Goal: Transaction & Acquisition: Purchase product/service

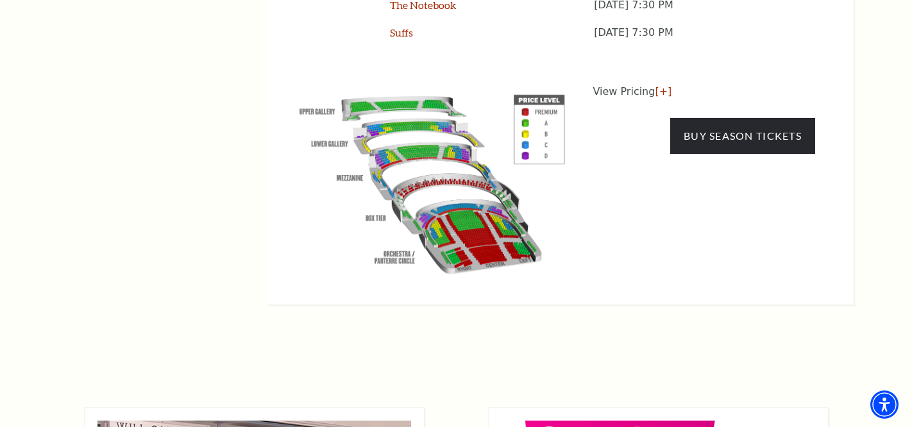
scroll to position [1215, 0]
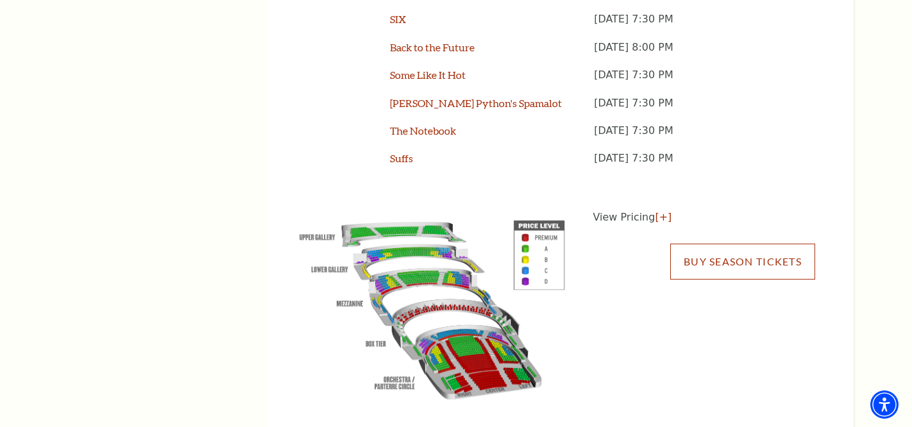
click at [713, 244] on link "Buy Season Tickets" at bounding box center [742, 262] width 145 height 36
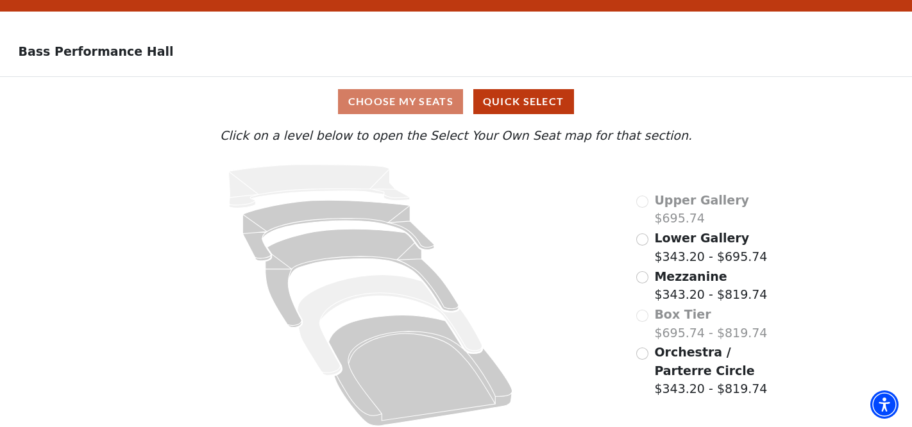
scroll to position [37, 0]
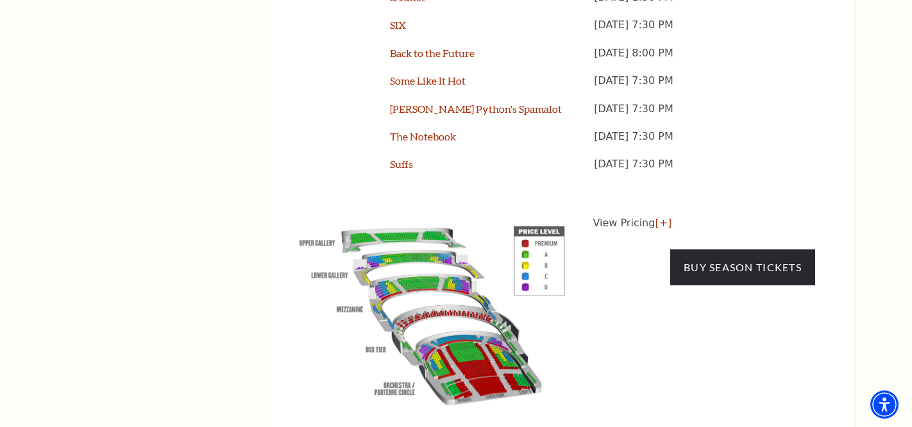
scroll to position [1215, 0]
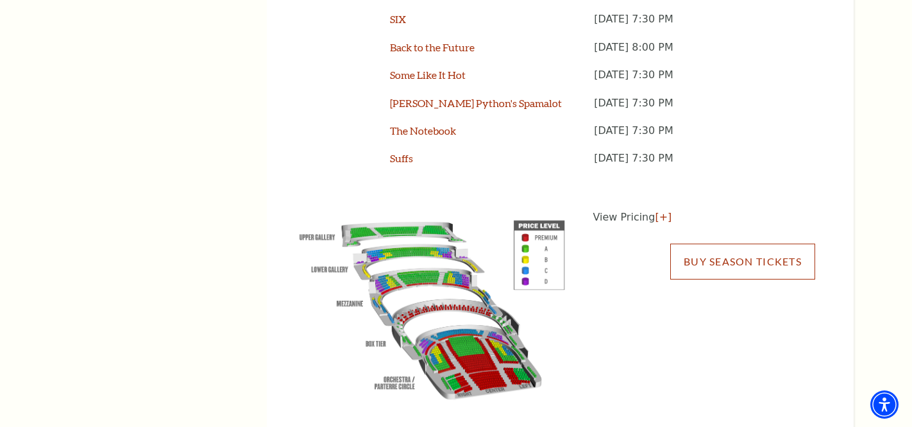
click at [706, 244] on link "Buy Season Tickets" at bounding box center [742, 262] width 145 height 36
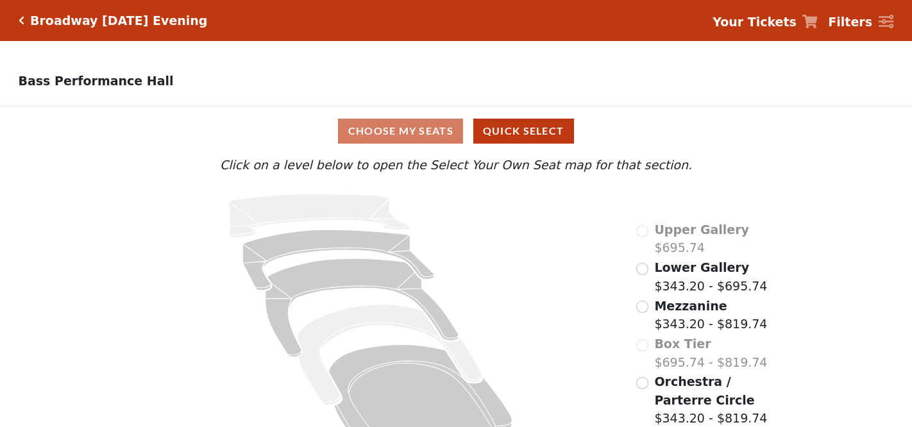
scroll to position [37, 0]
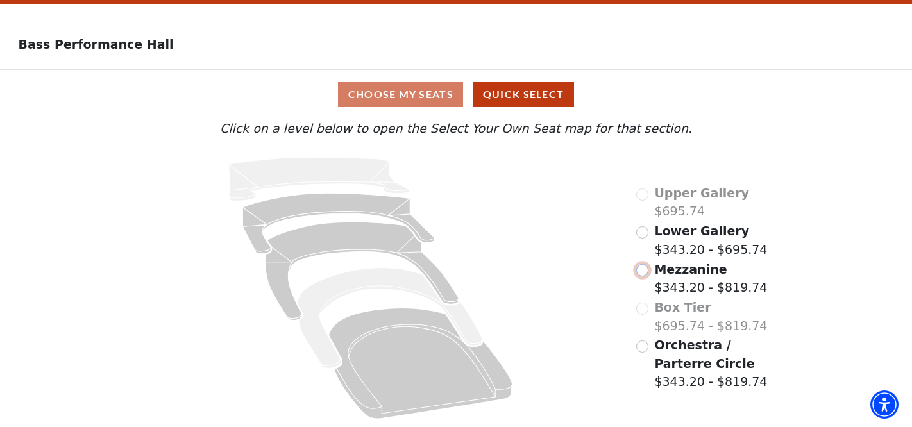
click at [643, 268] on input "Mezzanine$343.20 - $819.74\a" at bounding box center [642, 270] width 12 height 12
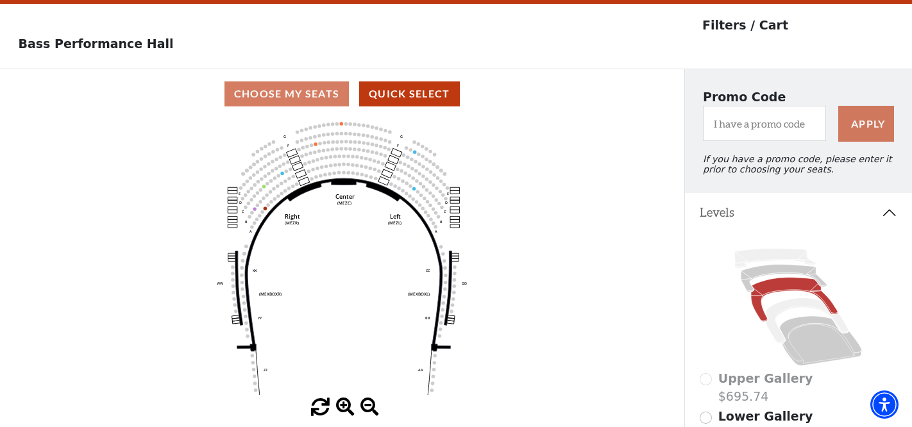
scroll to position [31, 0]
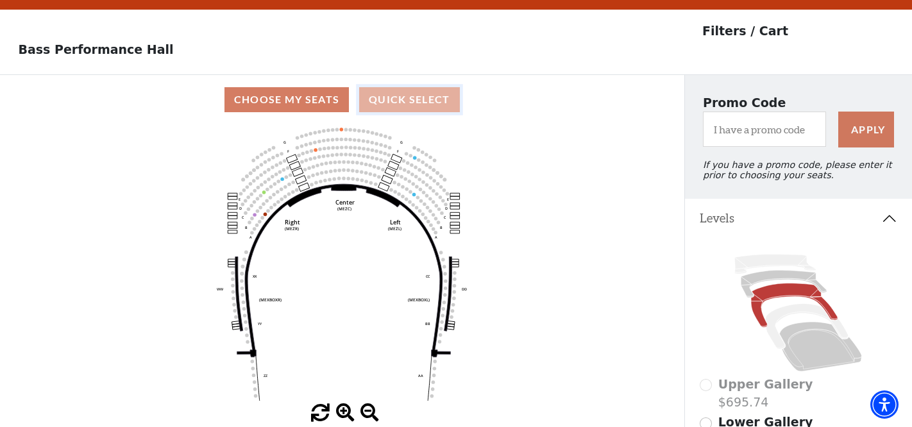
click at [420, 100] on button "Quick Select" at bounding box center [409, 99] width 101 height 25
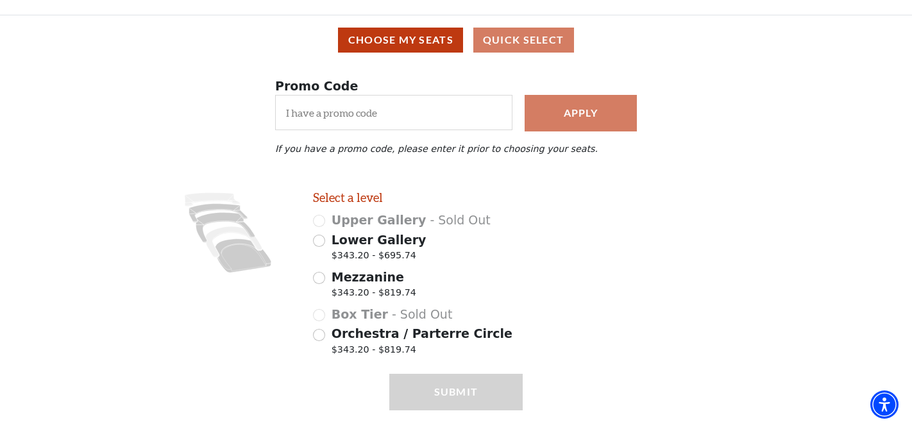
scroll to position [92, 0]
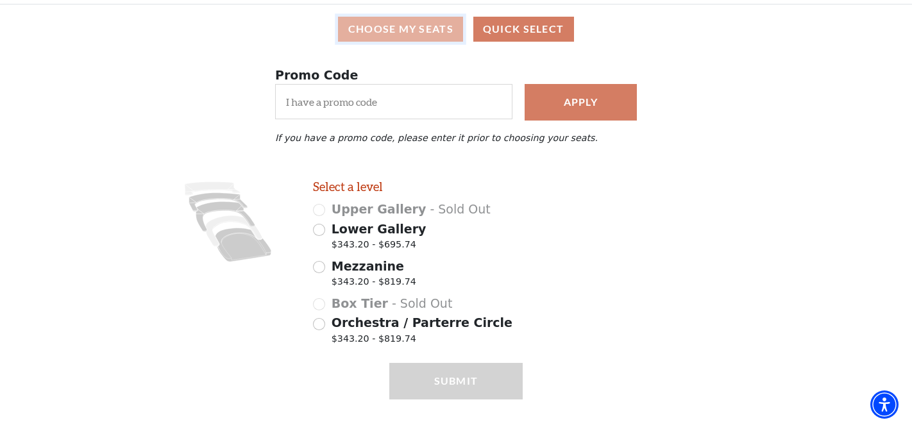
click at [430, 34] on button "Choose My Seats" at bounding box center [400, 29] width 125 height 25
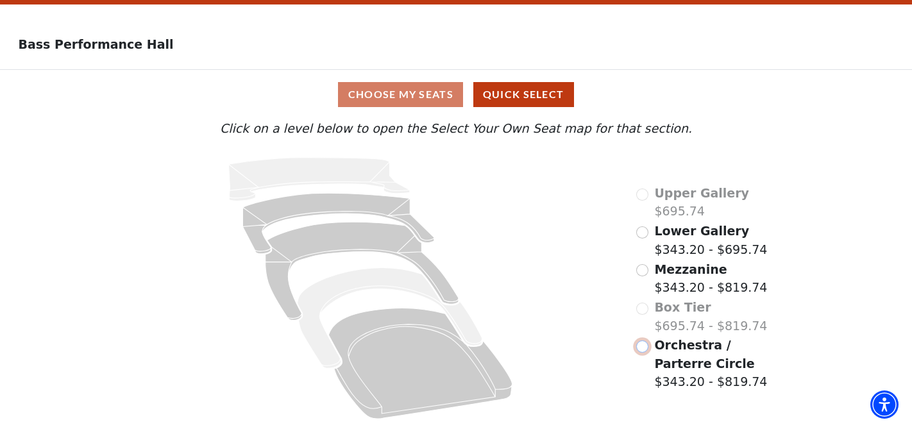
click at [645, 342] on input "Orchestra / Parterre Circle$343.20 - $819.74\a" at bounding box center [642, 347] width 12 height 12
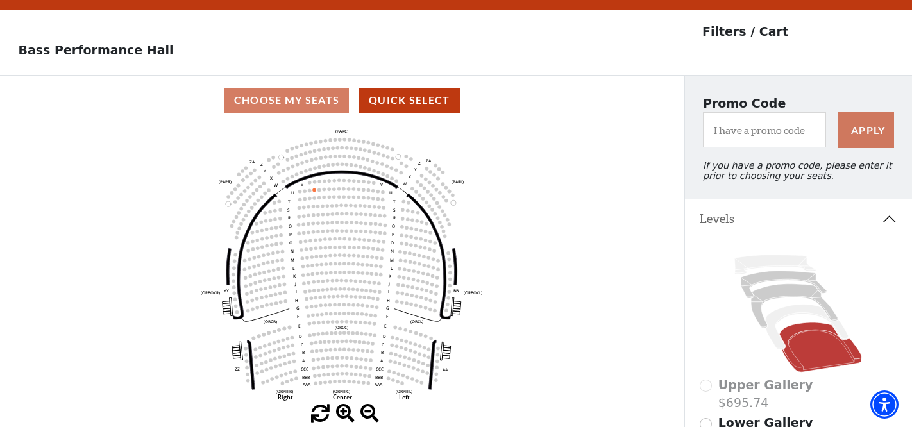
scroll to position [59, 0]
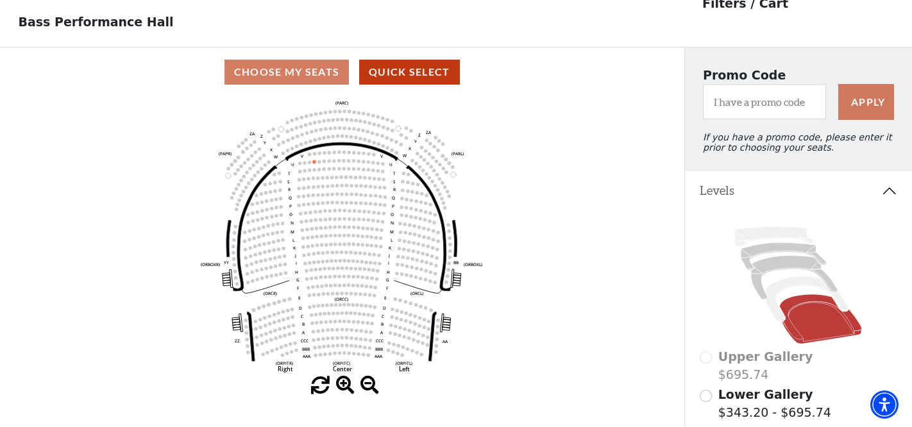
click at [310, 78] on div "Choose My Seats Quick Select" at bounding box center [342, 72] width 685 height 25
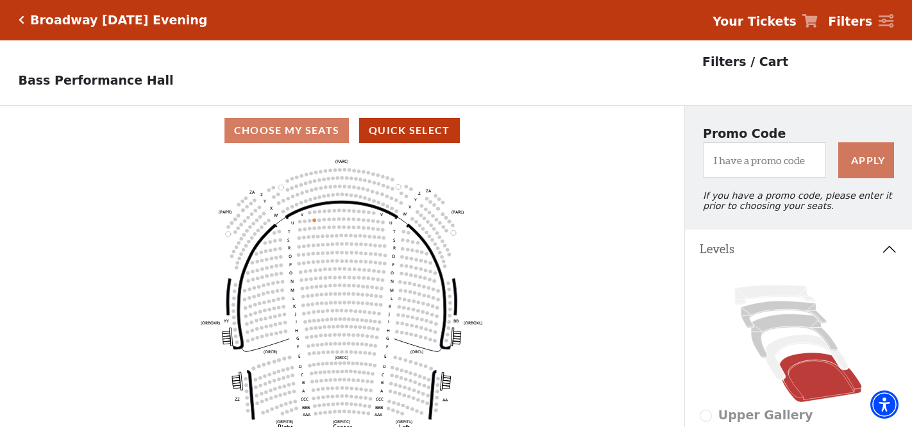
scroll to position [0, 0]
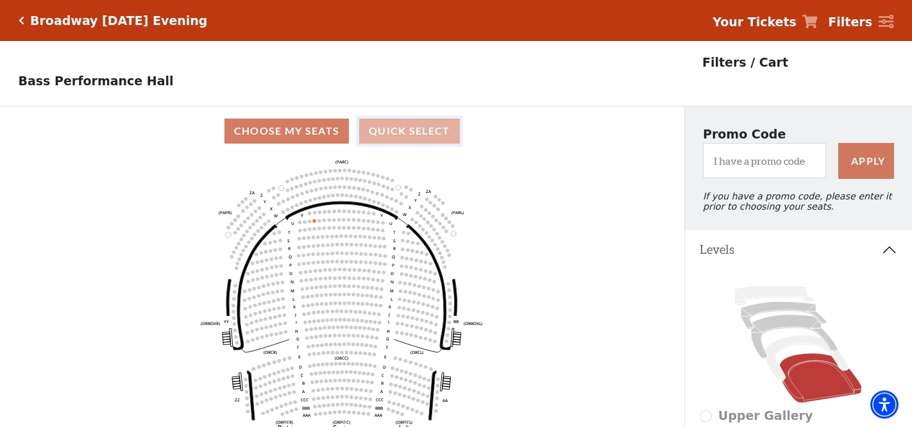
click at [406, 137] on button "Quick Select" at bounding box center [409, 131] width 101 height 25
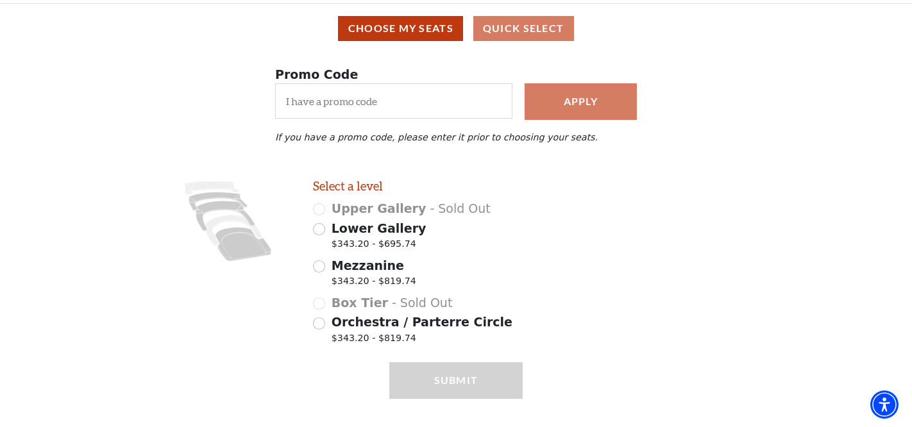
scroll to position [125, 0]
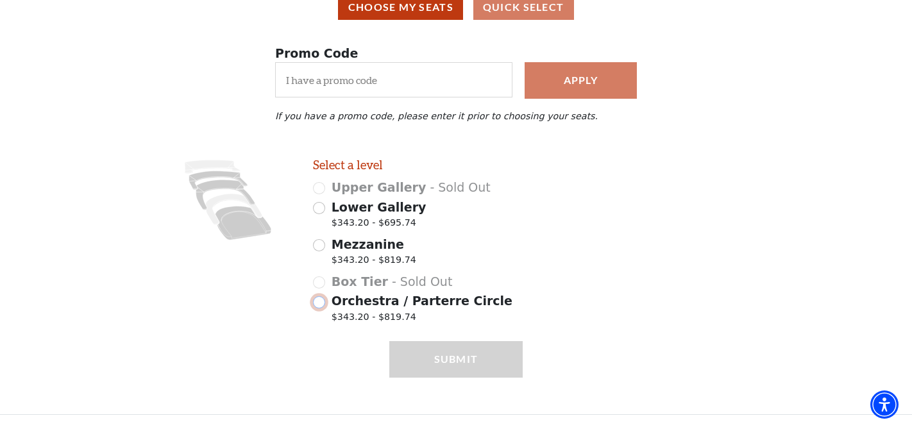
click at [321, 300] on input "Orchestra / Parterre Circle $343.20 - $819.74" at bounding box center [319, 302] width 12 height 12
radio input "true"
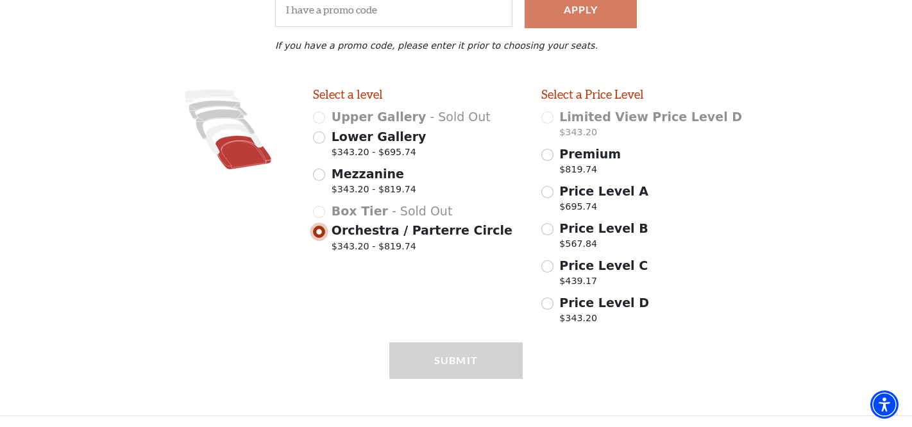
scroll to position [197, 0]
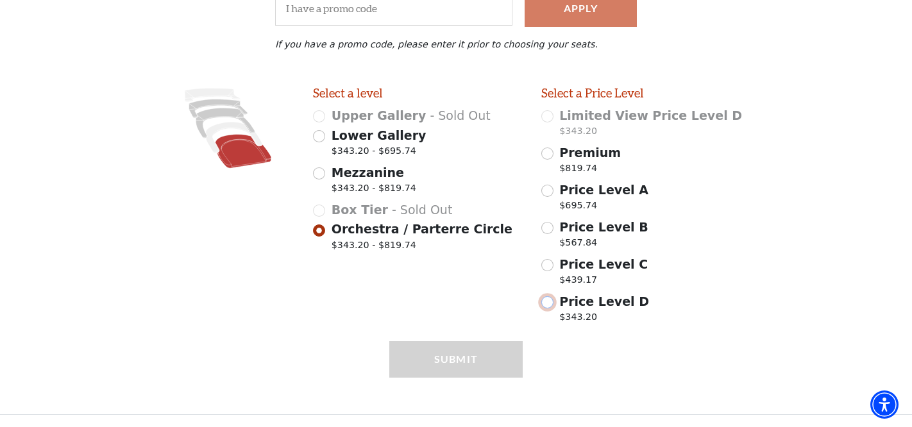
click at [550, 300] on input "Price Level D $343.20" at bounding box center [547, 302] width 12 height 12
radio input "true"
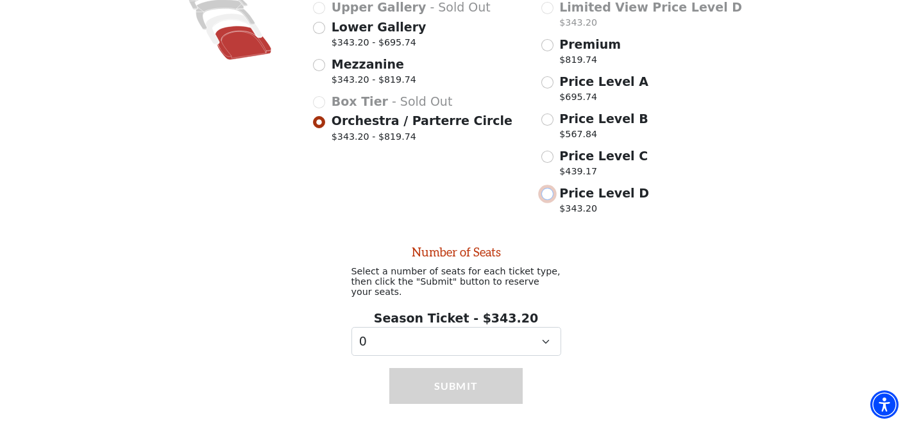
scroll to position [334, 0]
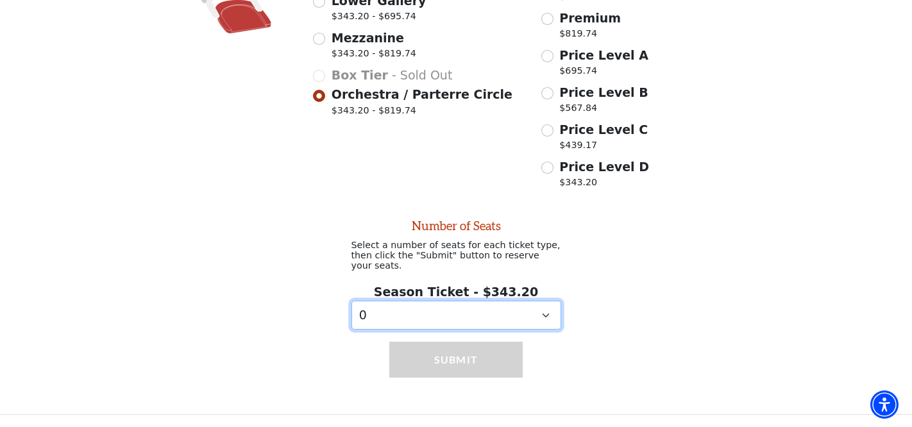
click at [435, 315] on select "0 1 2 3 4 5 6 7 8 9" at bounding box center [457, 315] width 210 height 29
select select "2"
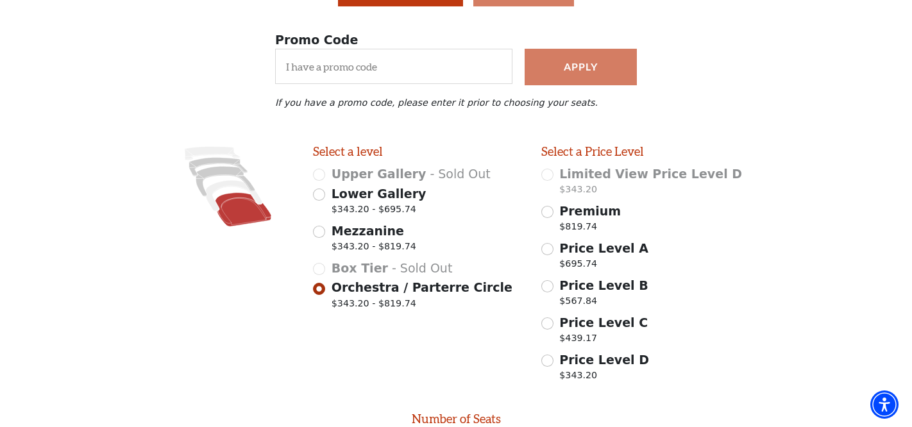
scroll to position [0, 0]
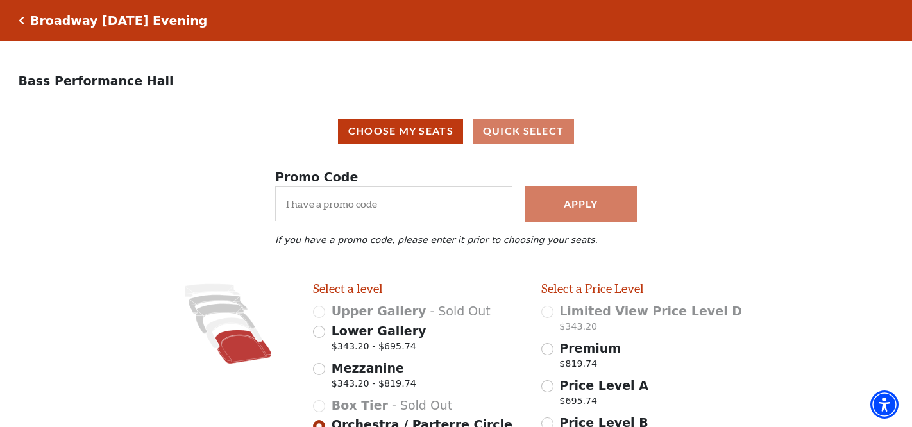
click at [19, 22] on icon "Click here to go back to filters" at bounding box center [22, 20] width 6 height 9
